Goal: Information Seeking & Learning: Check status

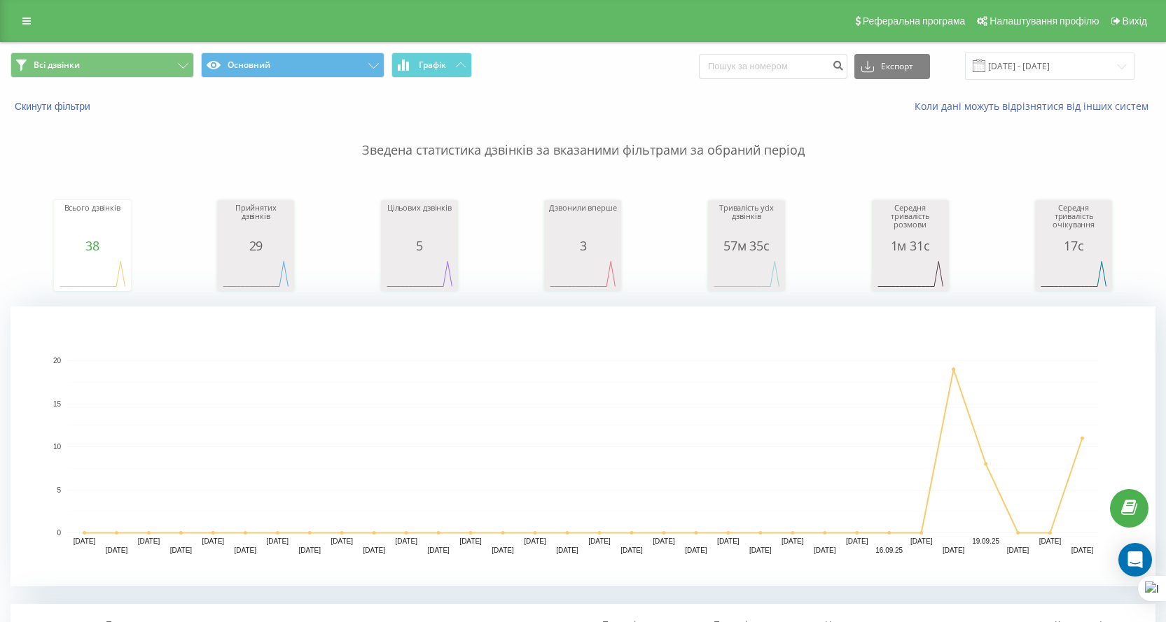
click at [13, 11] on div "Реферальна програма Налаштування профілю Вихід" at bounding box center [583, 21] width 1166 height 42
click at [39, 22] on link at bounding box center [26, 21] width 25 height 20
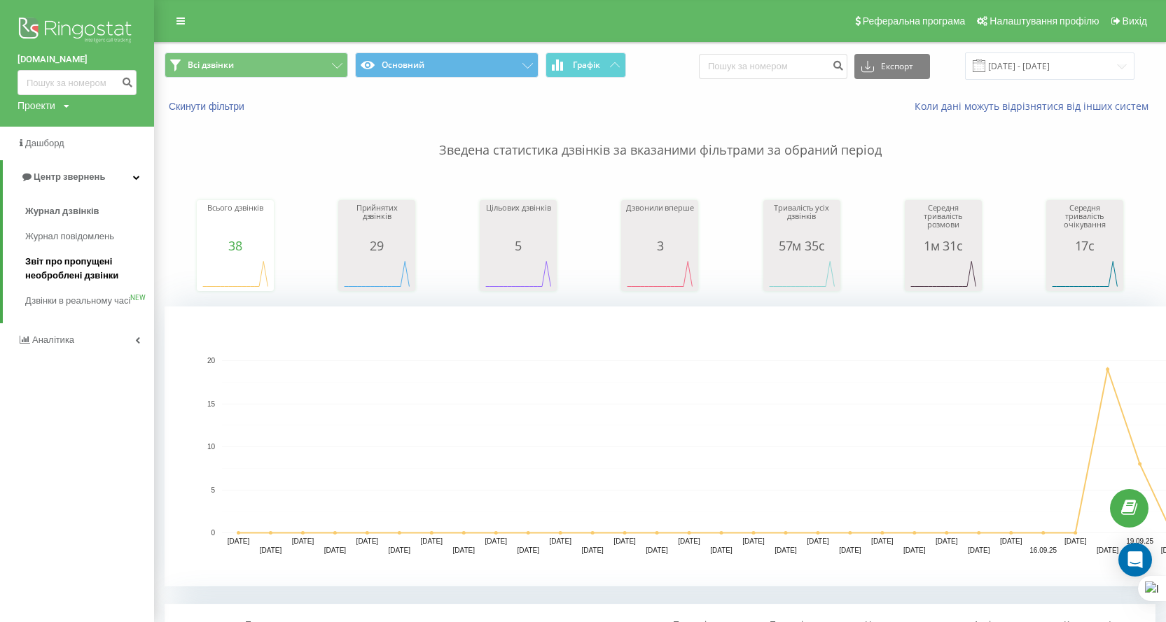
click at [51, 265] on span "Звіт про пропущені необроблені дзвінки" at bounding box center [86, 269] width 122 height 28
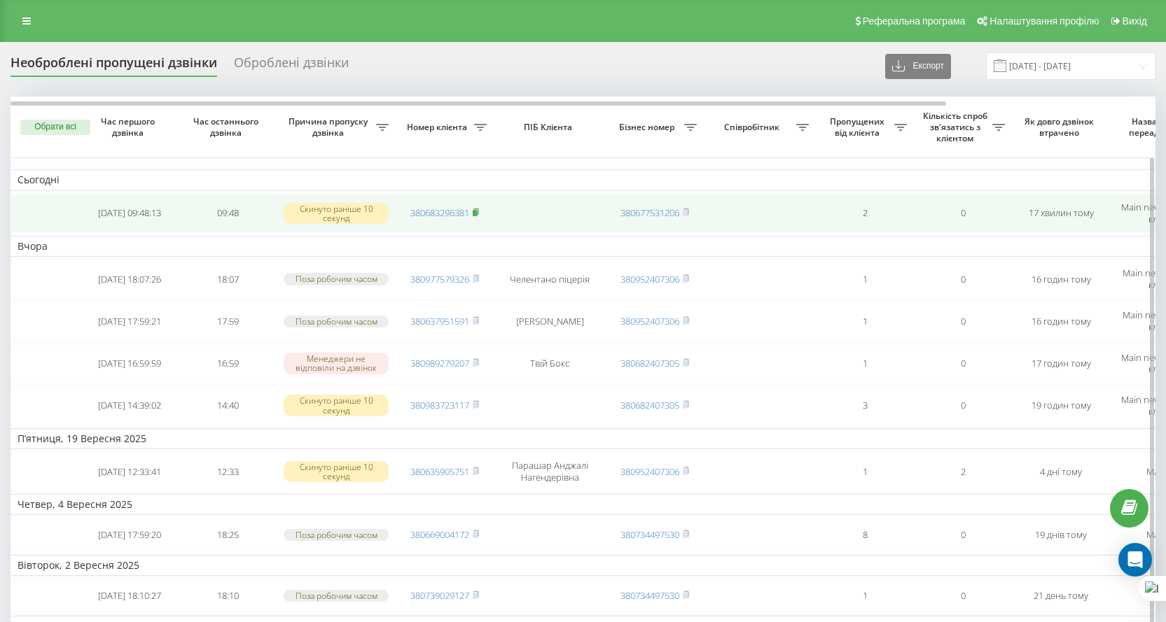
click at [478, 213] on icon at bounding box center [475, 212] width 5 height 6
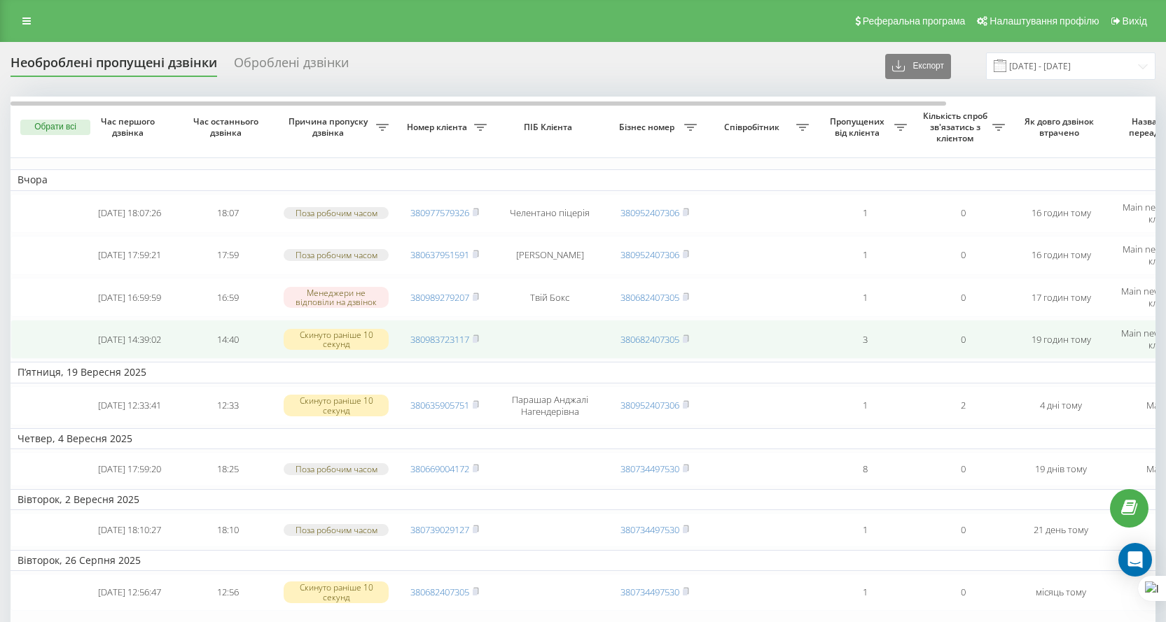
click at [472, 340] on span "380983723117" at bounding box center [444, 339] width 69 height 13
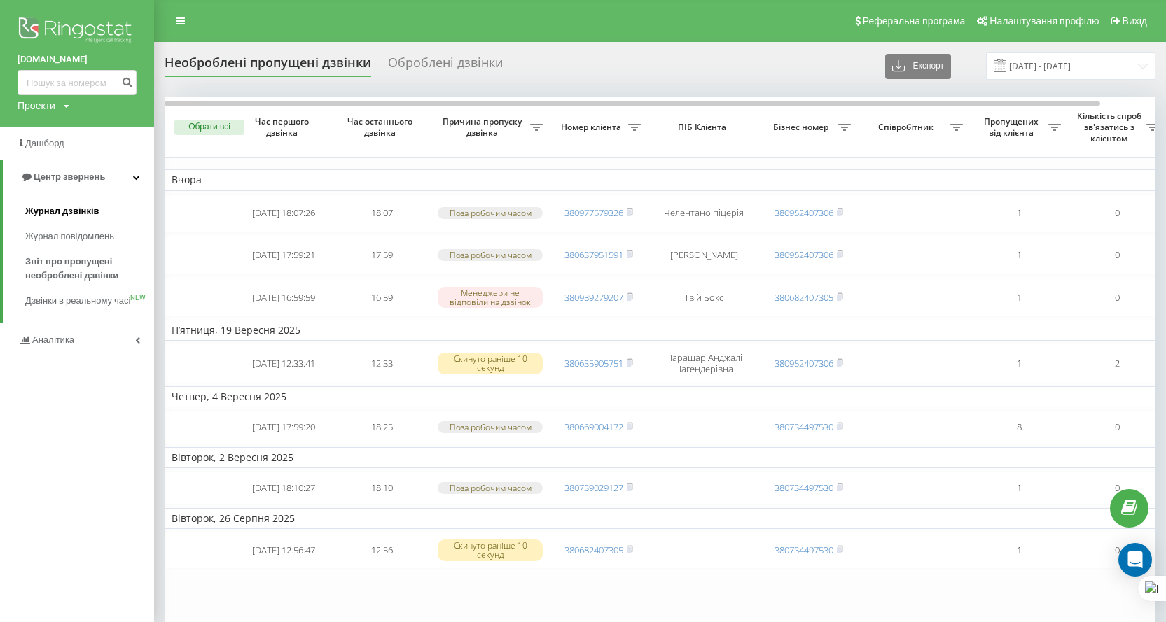
click at [87, 214] on span "Журнал дзвінків" at bounding box center [62, 211] width 74 height 14
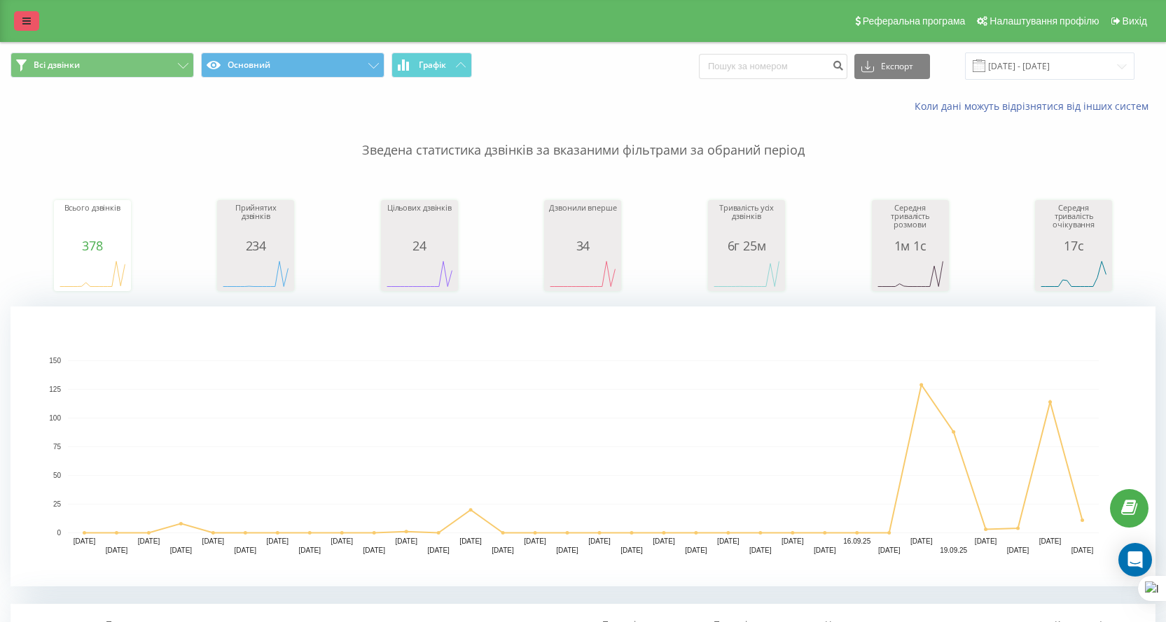
click at [32, 24] on link at bounding box center [26, 21] width 25 height 20
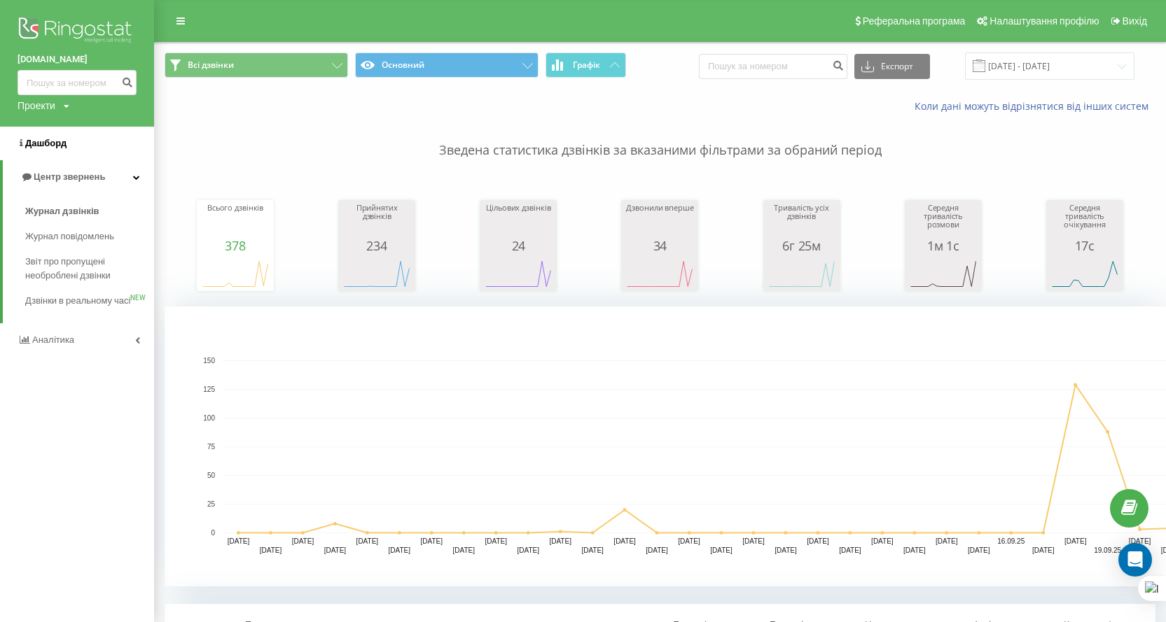
click at [62, 146] on span "Дашборд" at bounding box center [45, 143] width 41 height 11
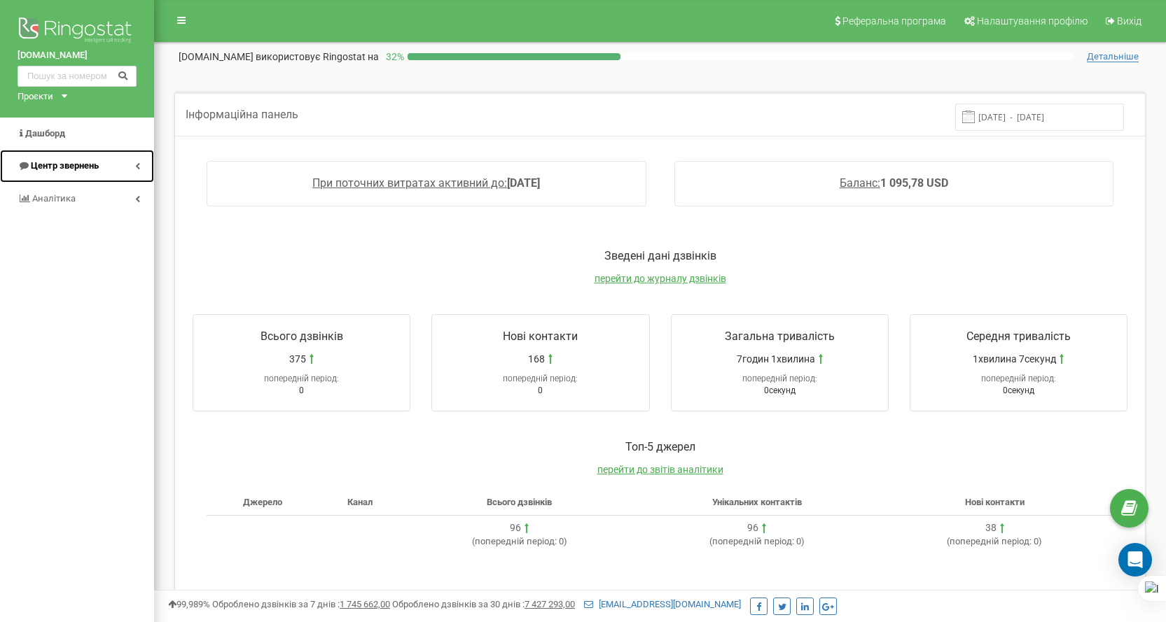
click at [90, 162] on span "Центр звернень" at bounding box center [65, 165] width 68 height 11
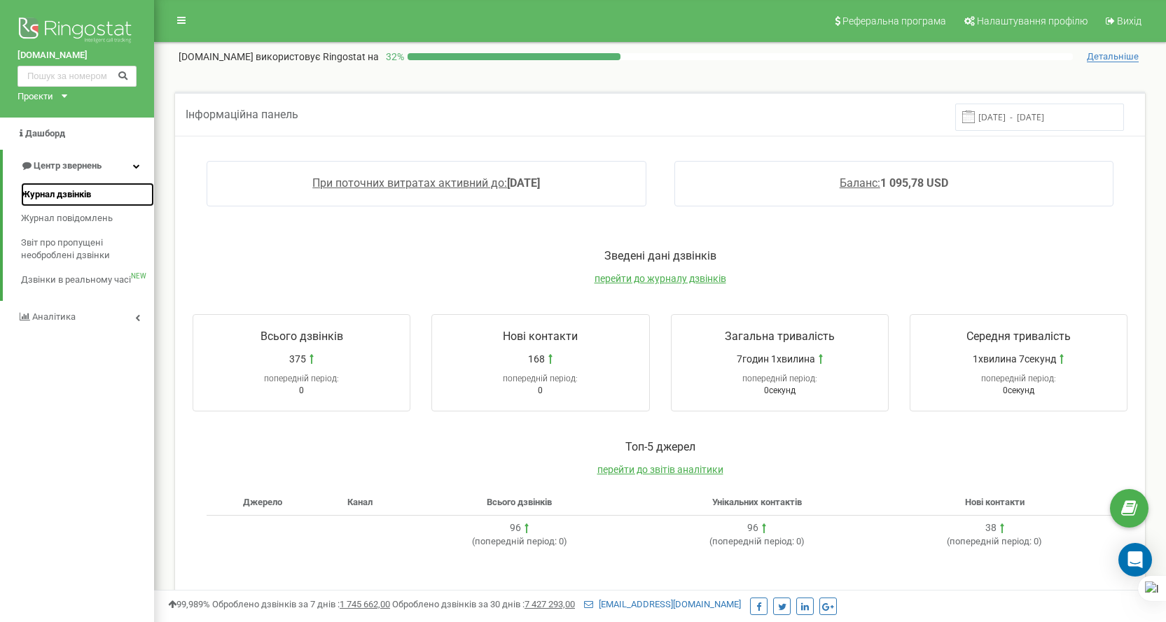
click at [98, 183] on link "Журнал дзвінків" at bounding box center [87, 195] width 133 height 25
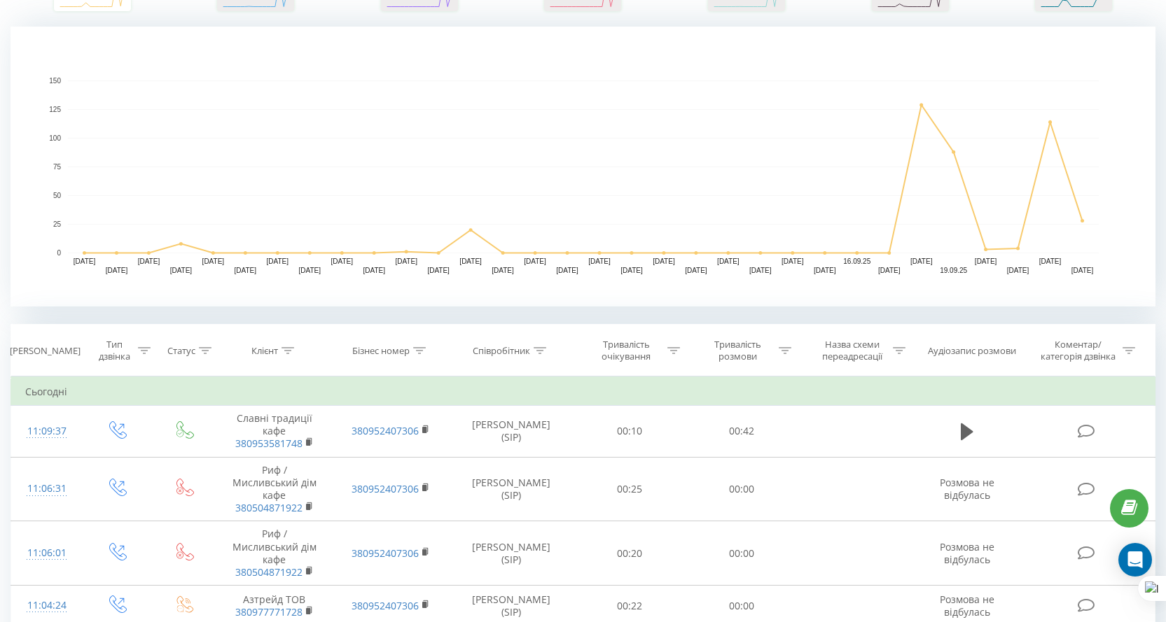
scroll to position [70, 0]
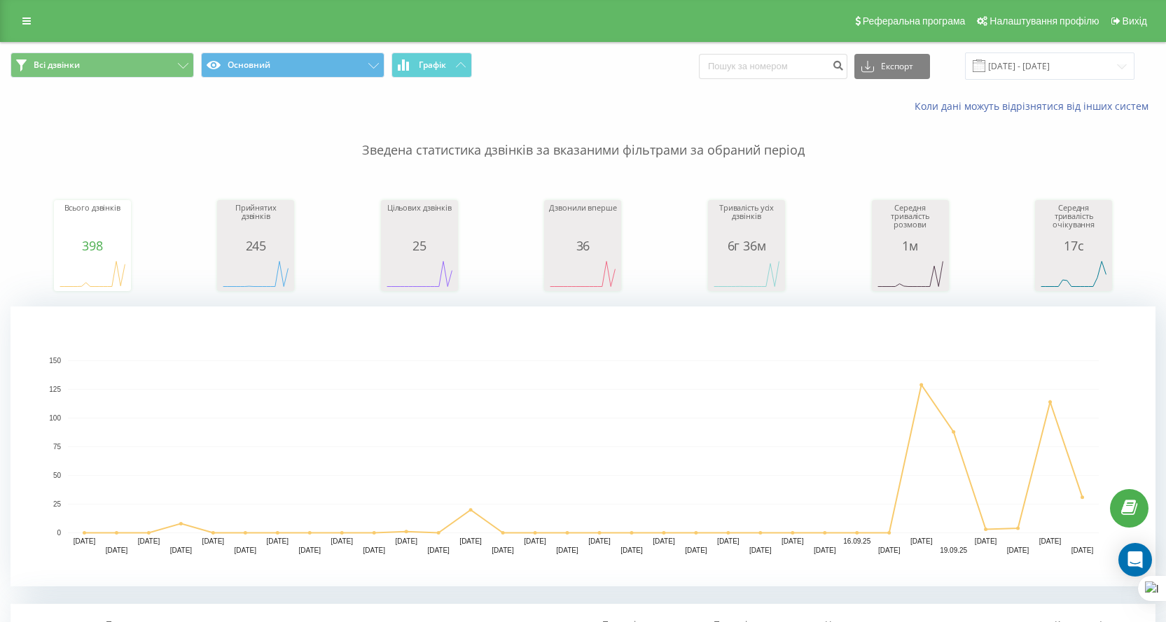
click at [25, 8] on div "Реферальна програма Налаштування профілю Вихід" at bounding box center [583, 21] width 1166 height 42
click at [25, 20] on icon at bounding box center [26, 21] width 8 height 10
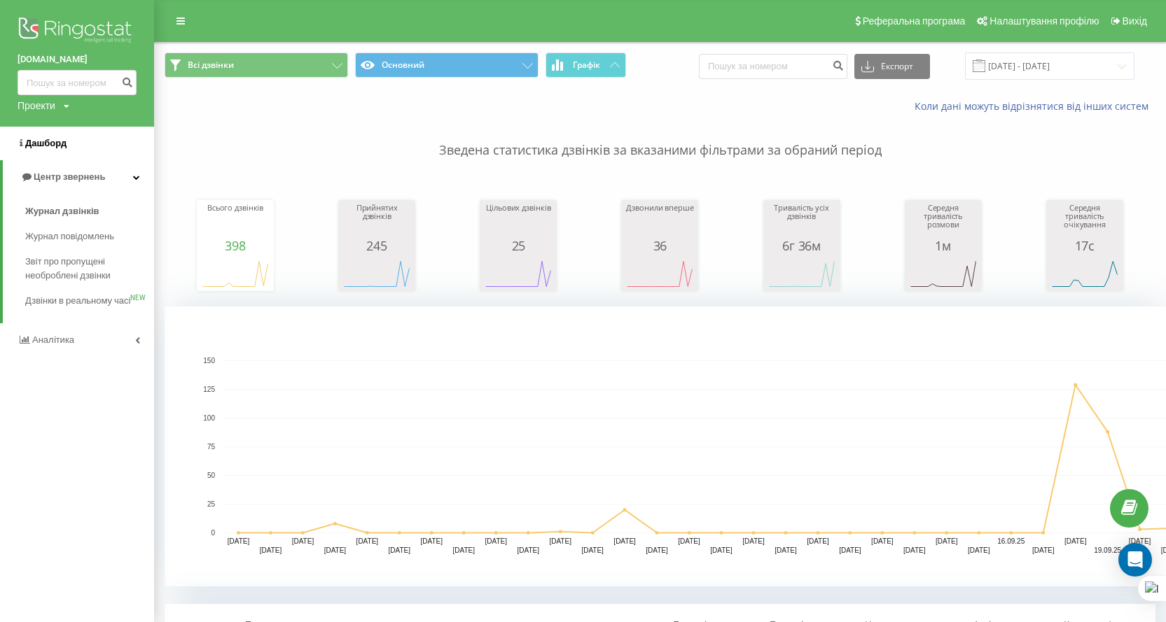
click at [36, 148] on span "Дашборд" at bounding box center [45, 143] width 41 height 11
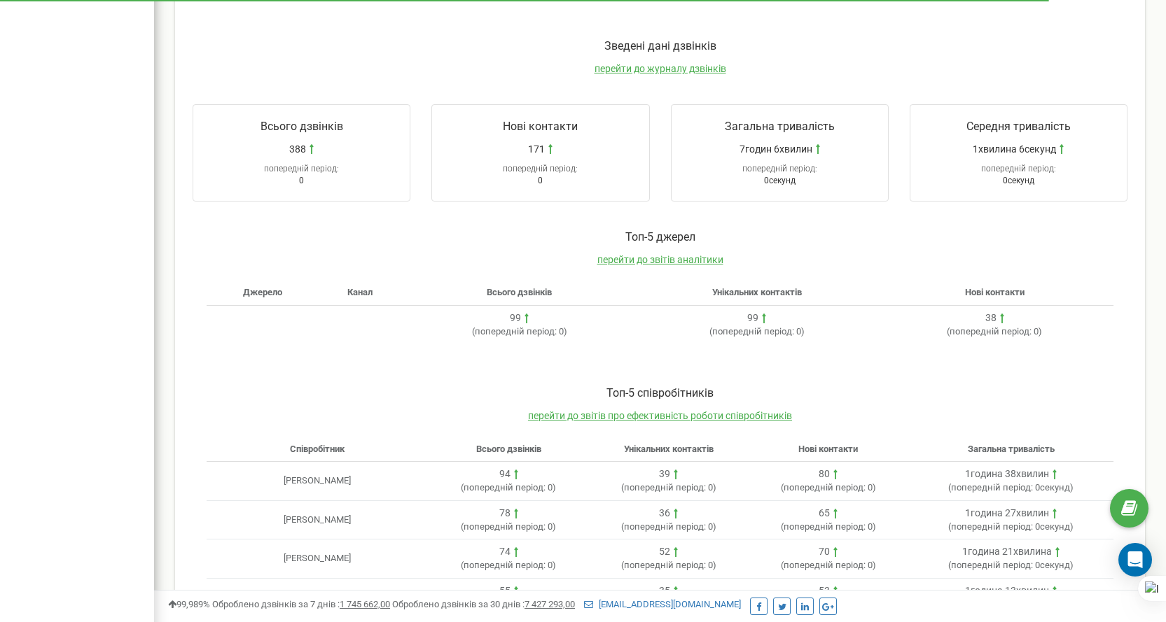
scroll to position [302, 0]
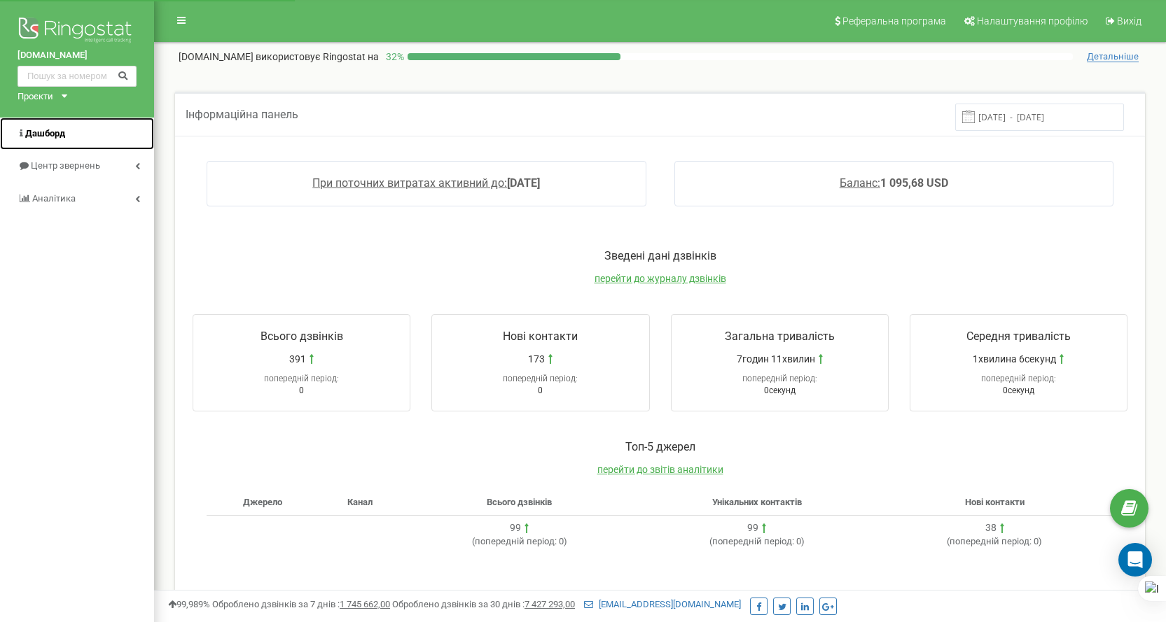
click at [62, 135] on span "Дашборд" at bounding box center [45, 133] width 40 height 11
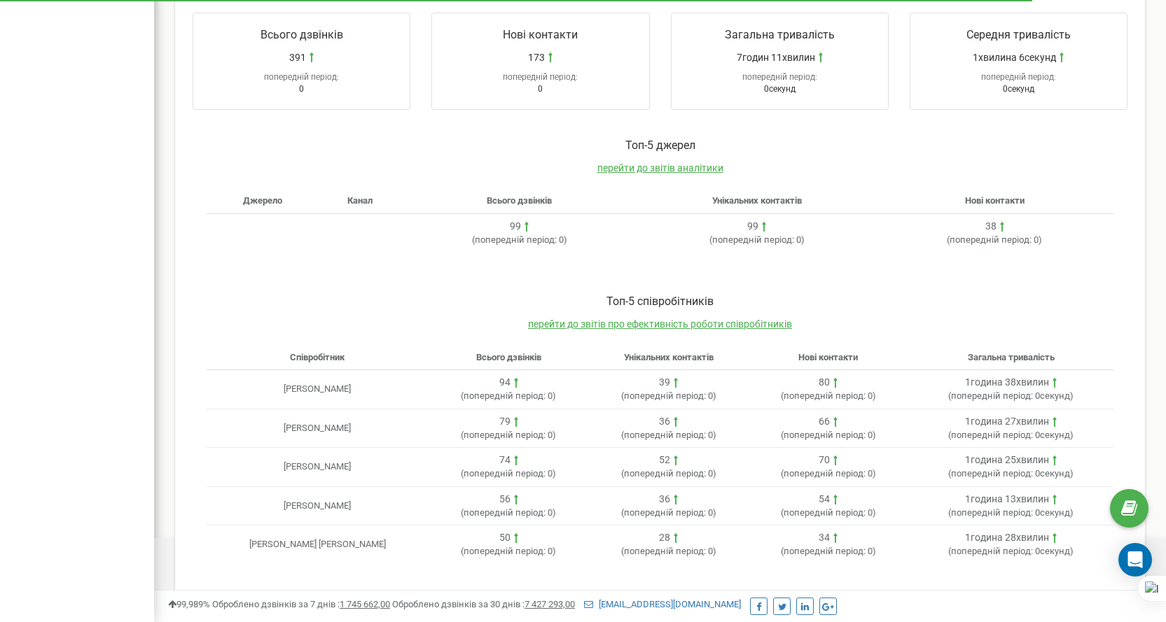
scroll to position [22, 0]
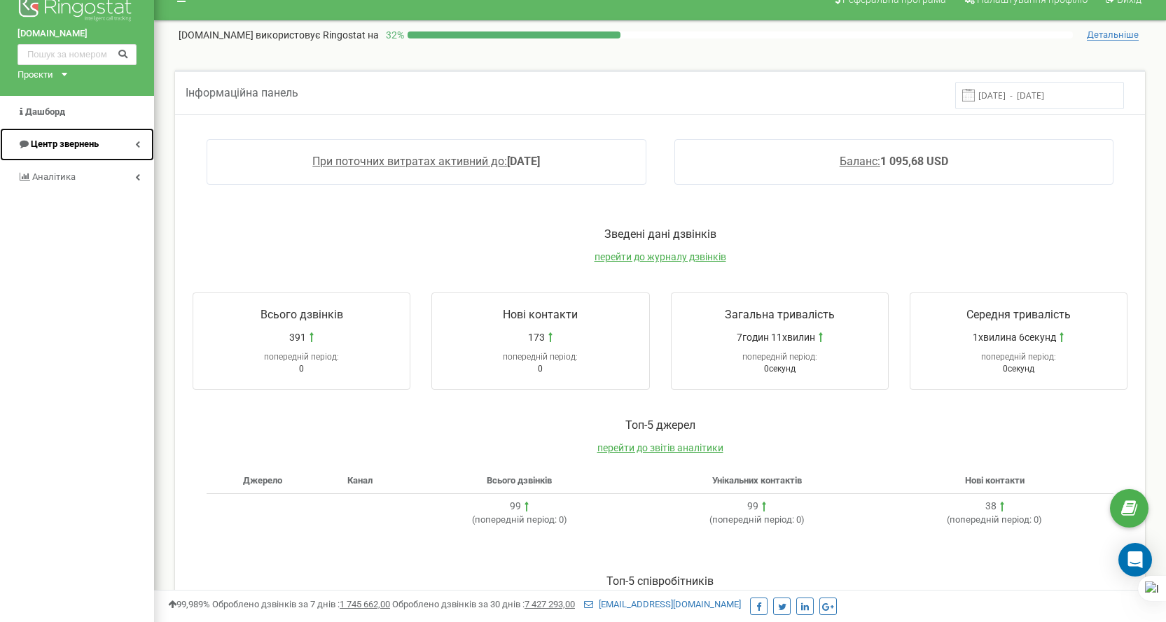
click at [82, 145] on span "Центр звернень" at bounding box center [65, 144] width 68 height 11
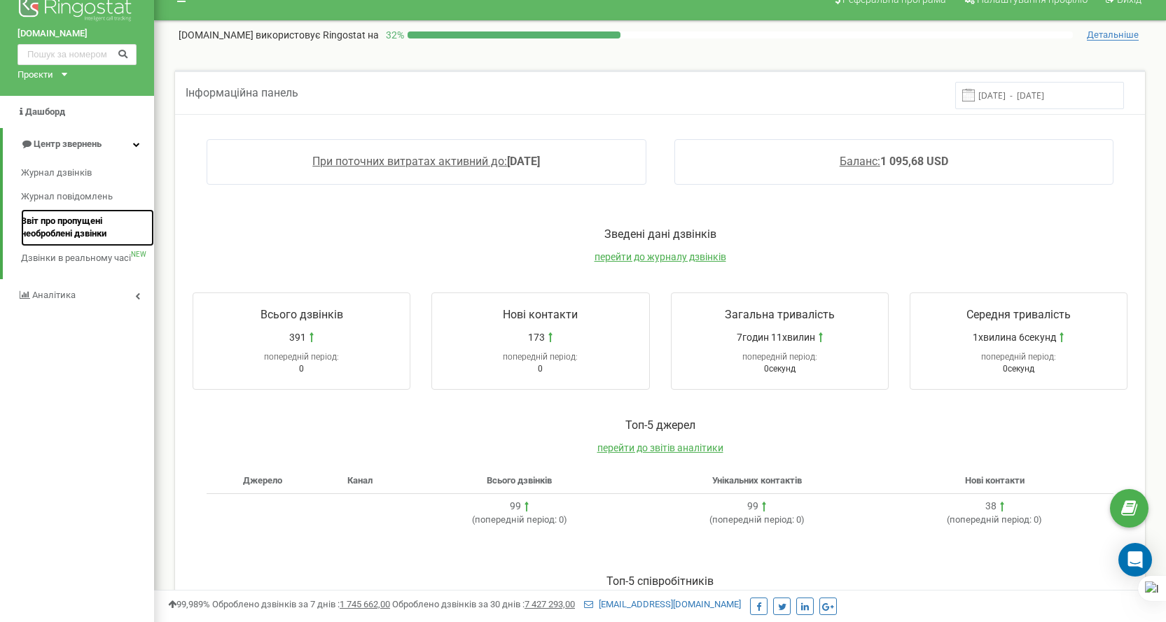
click at [88, 230] on span "Звіт про пропущені необроблені дзвінки" at bounding box center [84, 228] width 126 height 26
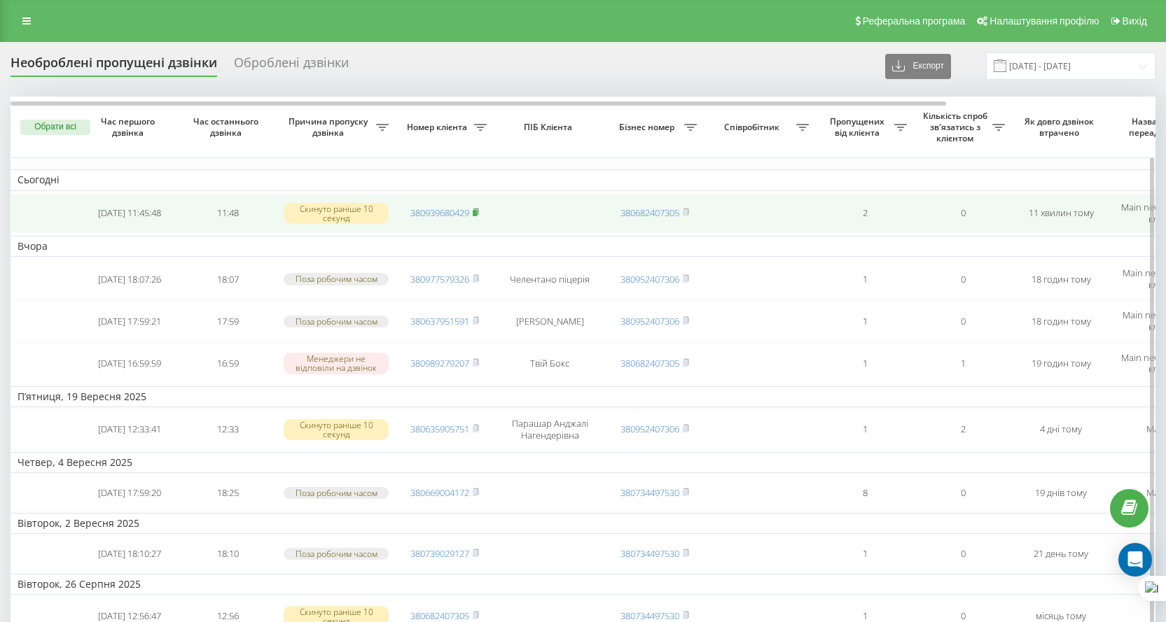
click at [477, 216] on rect at bounding box center [475, 213] width 4 height 6
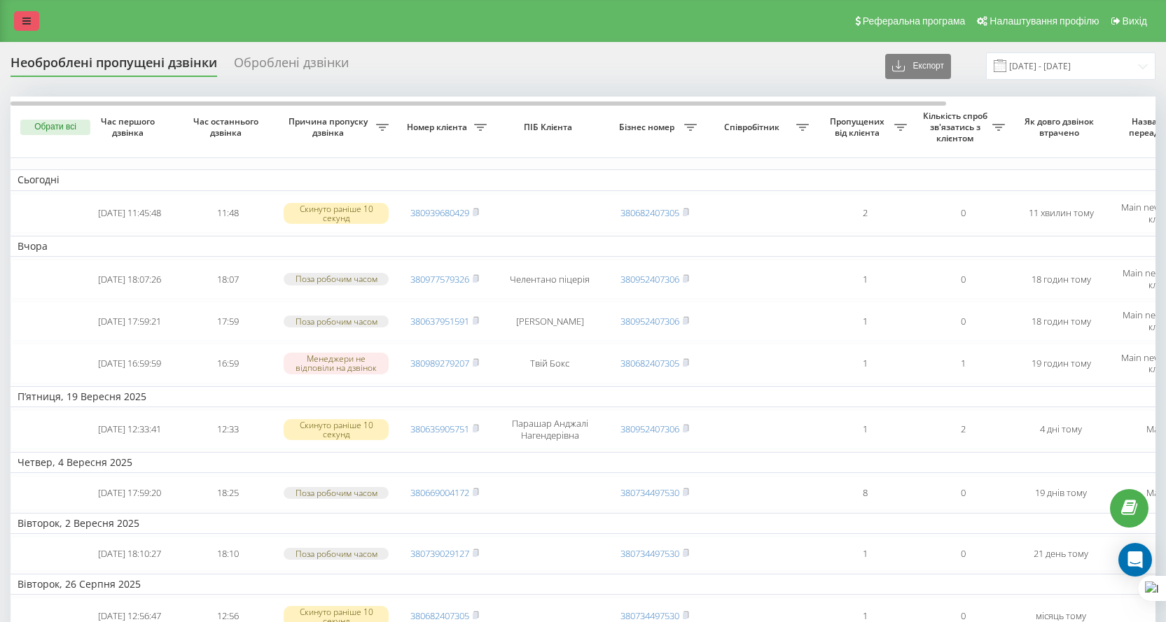
click at [22, 25] on icon at bounding box center [26, 21] width 8 height 10
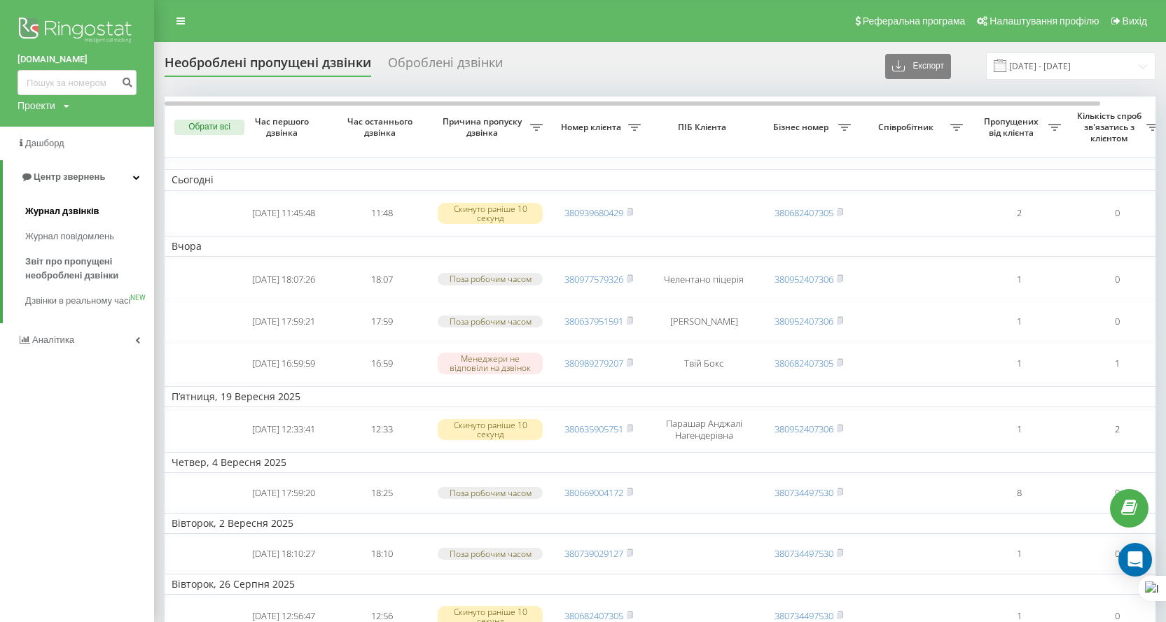
click at [73, 211] on span "Журнал дзвінків" at bounding box center [62, 211] width 74 height 14
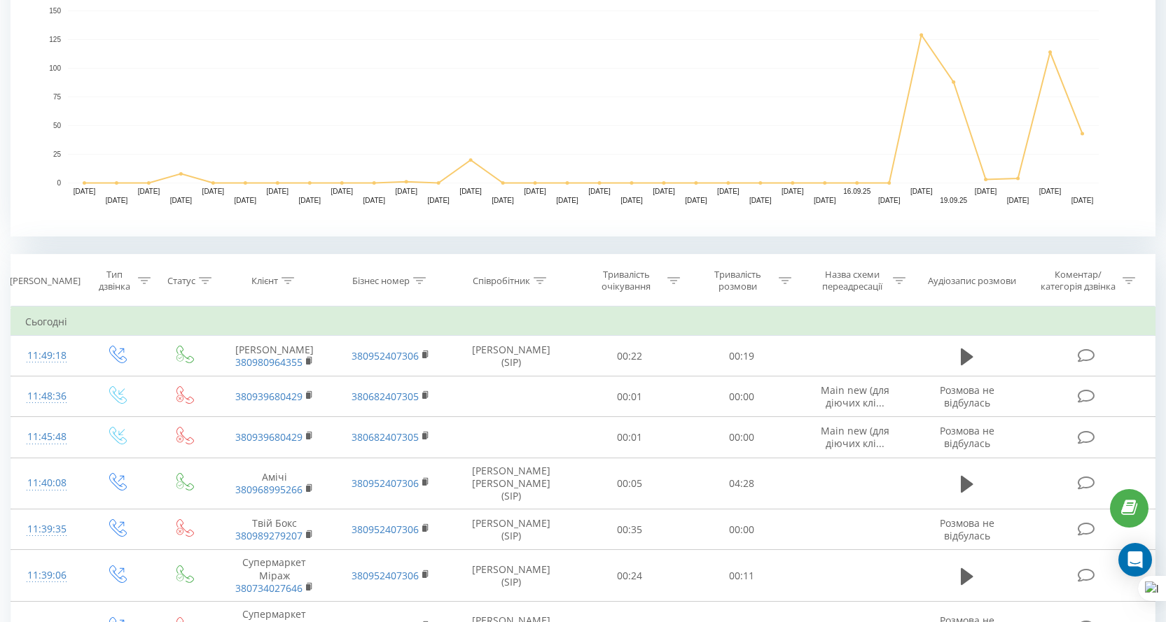
scroll to position [490, 0]
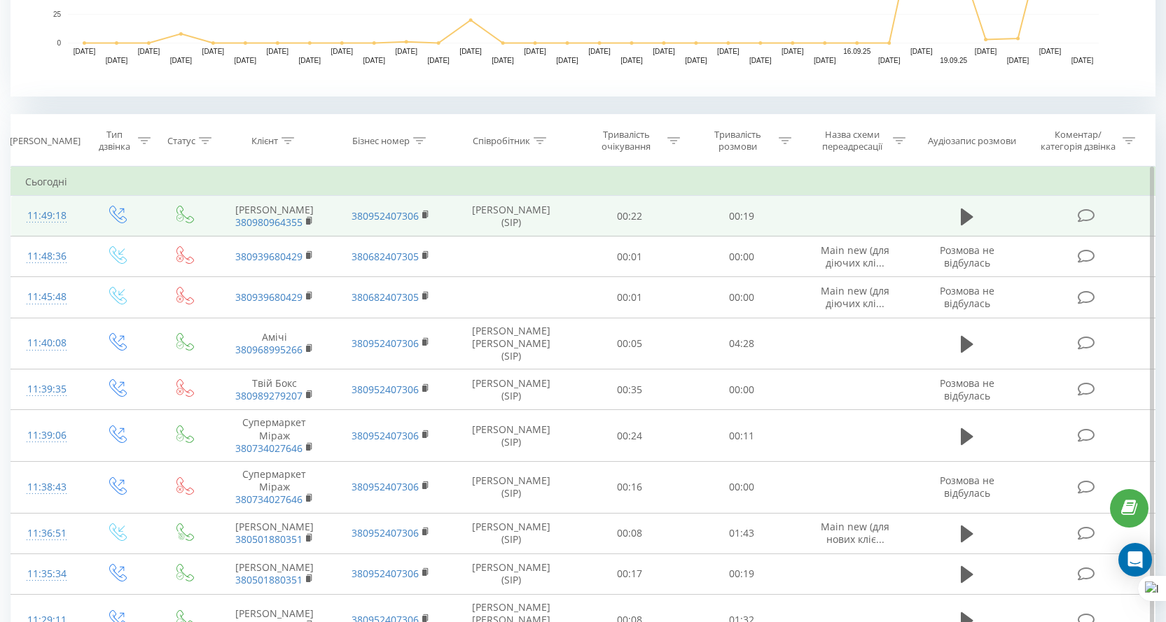
click at [947, 217] on td at bounding box center [966, 216] width 107 height 41
click at [954, 218] on td at bounding box center [966, 216] width 107 height 41
click at [959, 214] on button at bounding box center [966, 217] width 21 height 21
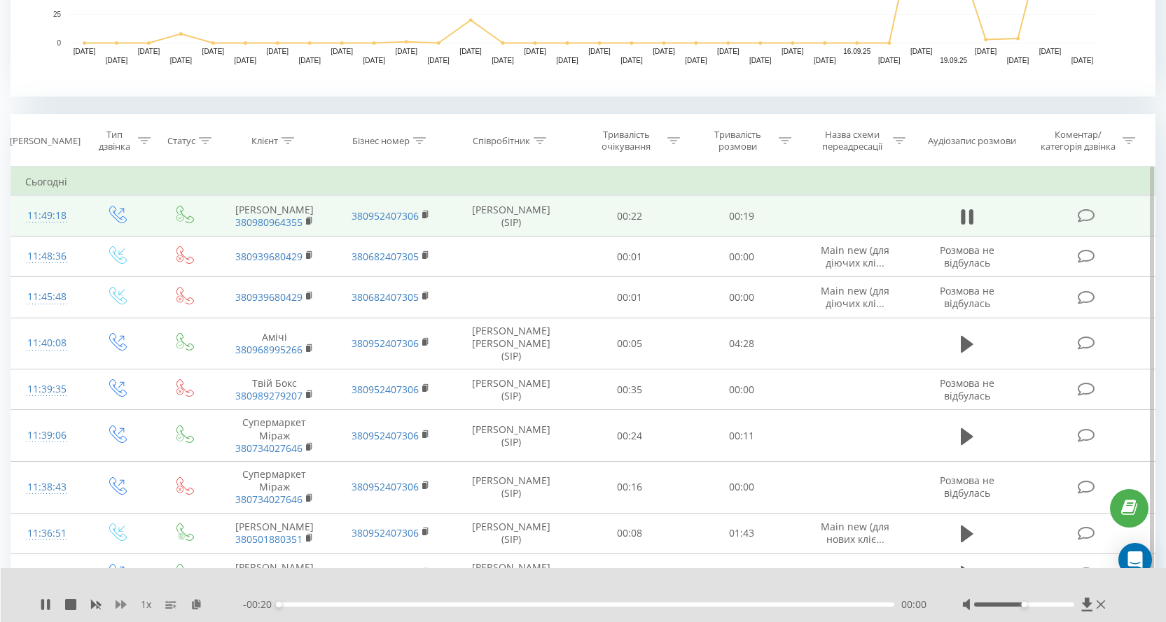
click at [124, 611] on button at bounding box center [121, 604] width 11 height 11
click at [45, 608] on icon at bounding box center [45, 604] width 11 height 11
